Goal: Task Accomplishment & Management: Complete application form

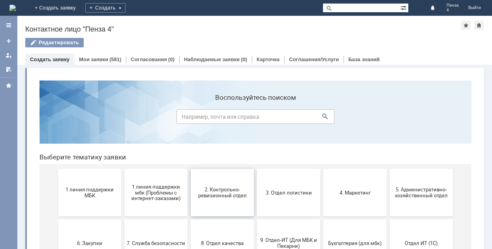
click at [213, 197] on span "2. Контрольно-ревизионный отдел" at bounding box center [222, 193] width 58 height 12
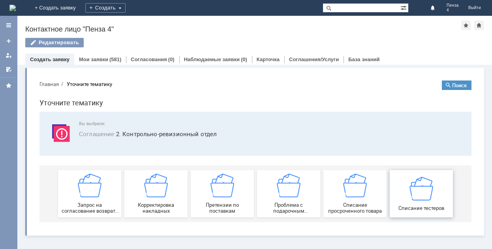
click at [412, 192] on img at bounding box center [421, 188] width 24 height 24
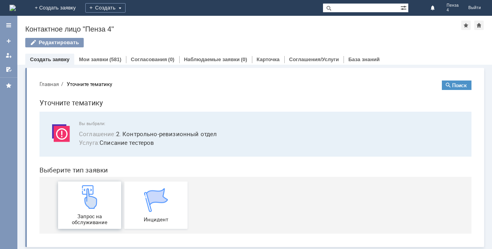
click at [83, 208] on img at bounding box center [90, 197] width 24 height 24
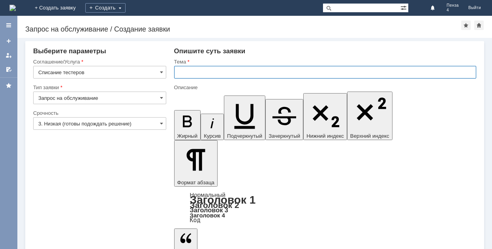
click at [187, 73] on input "text" at bounding box center [325, 72] width 302 height 13
type input "тестеры"
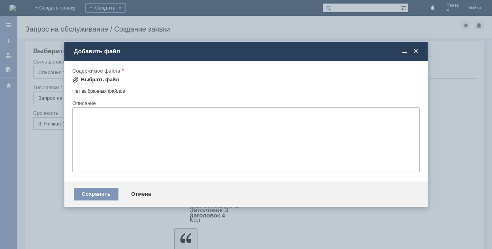
click at [104, 78] on div "Выбрать файл" at bounding box center [100, 80] width 38 height 6
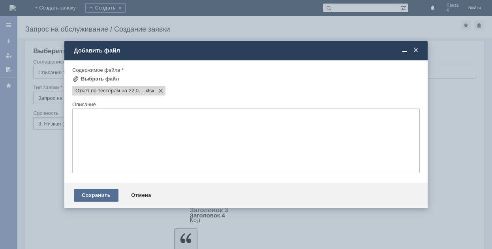
click at [95, 196] on div "Сохранить" at bounding box center [96, 195] width 45 height 13
